Goal: Book appointment/travel/reservation

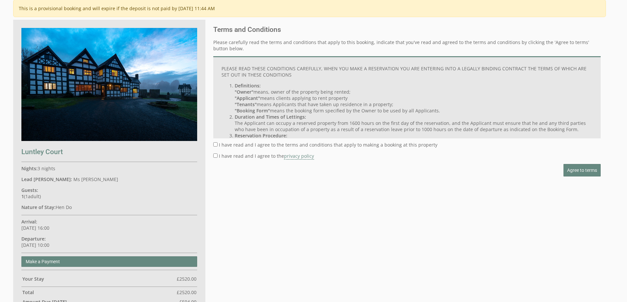
scroll to position [264, 0]
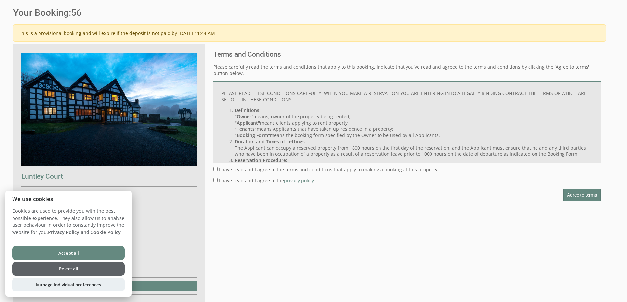
click at [213, 169] on input "I have read and I agree to the terms and conditions that apply to making a book…" at bounding box center [215, 169] width 4 height 4
checkbox input "true"
click at [216, 181] on input "I have read and I agree to the privacy policy" at bounding box center [215, 180] width 4 height 4
checkbox input "true"
click at [575, 197] on span "Agree to terms" at bounding box center [582, 194] width 30 height 5
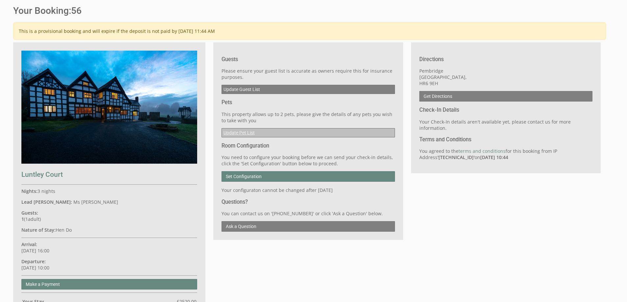
scroll to position [263, 0]
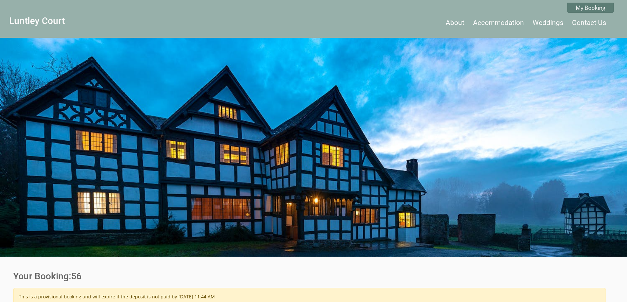
scroll to position [264, 0]
